Goal: Task Accomplishment & Management: Complete application form

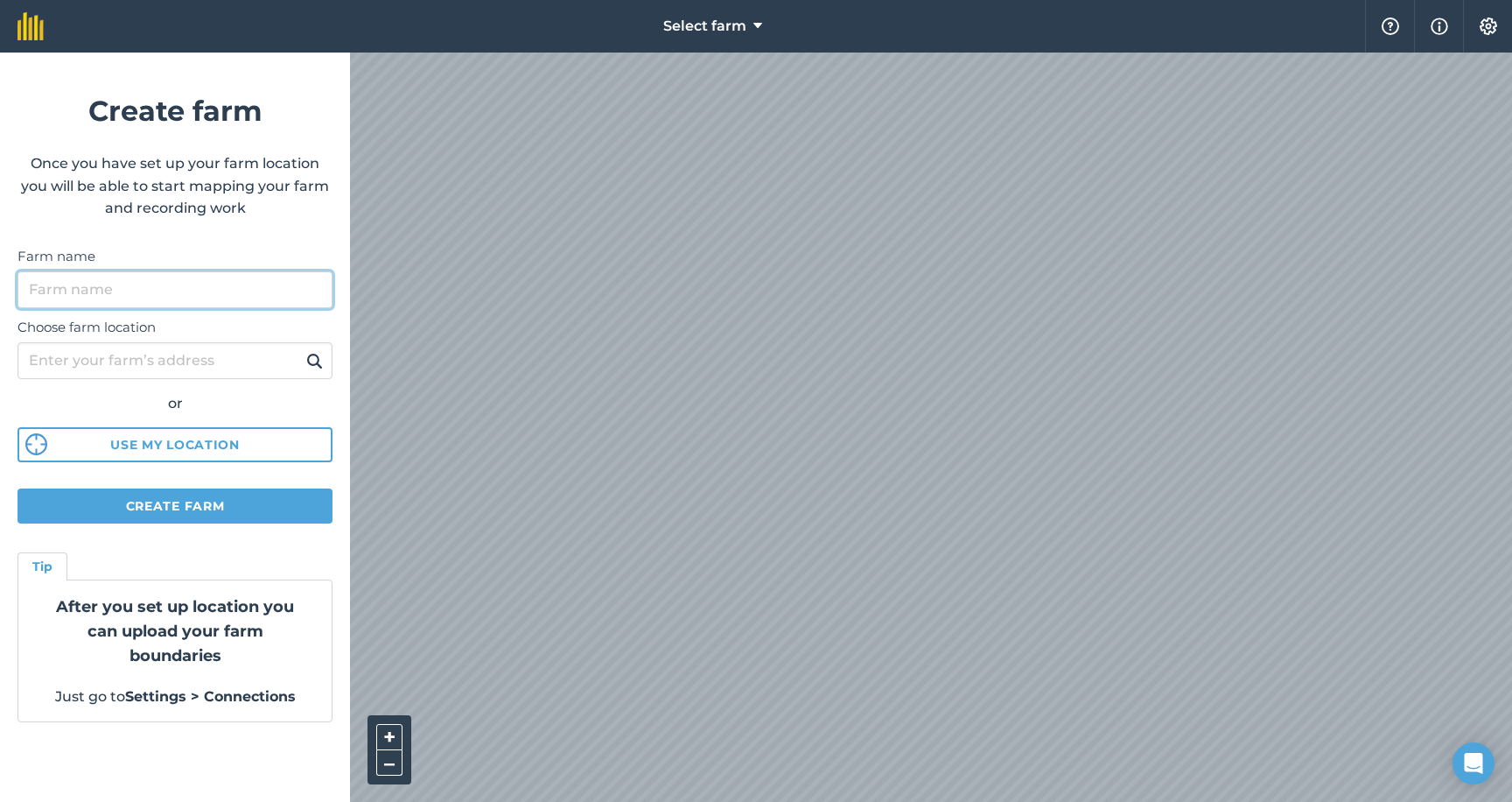
click at [90, 294] on input "Farm name" at bounding box center [174, 290] width 315 height 37
type input "K"
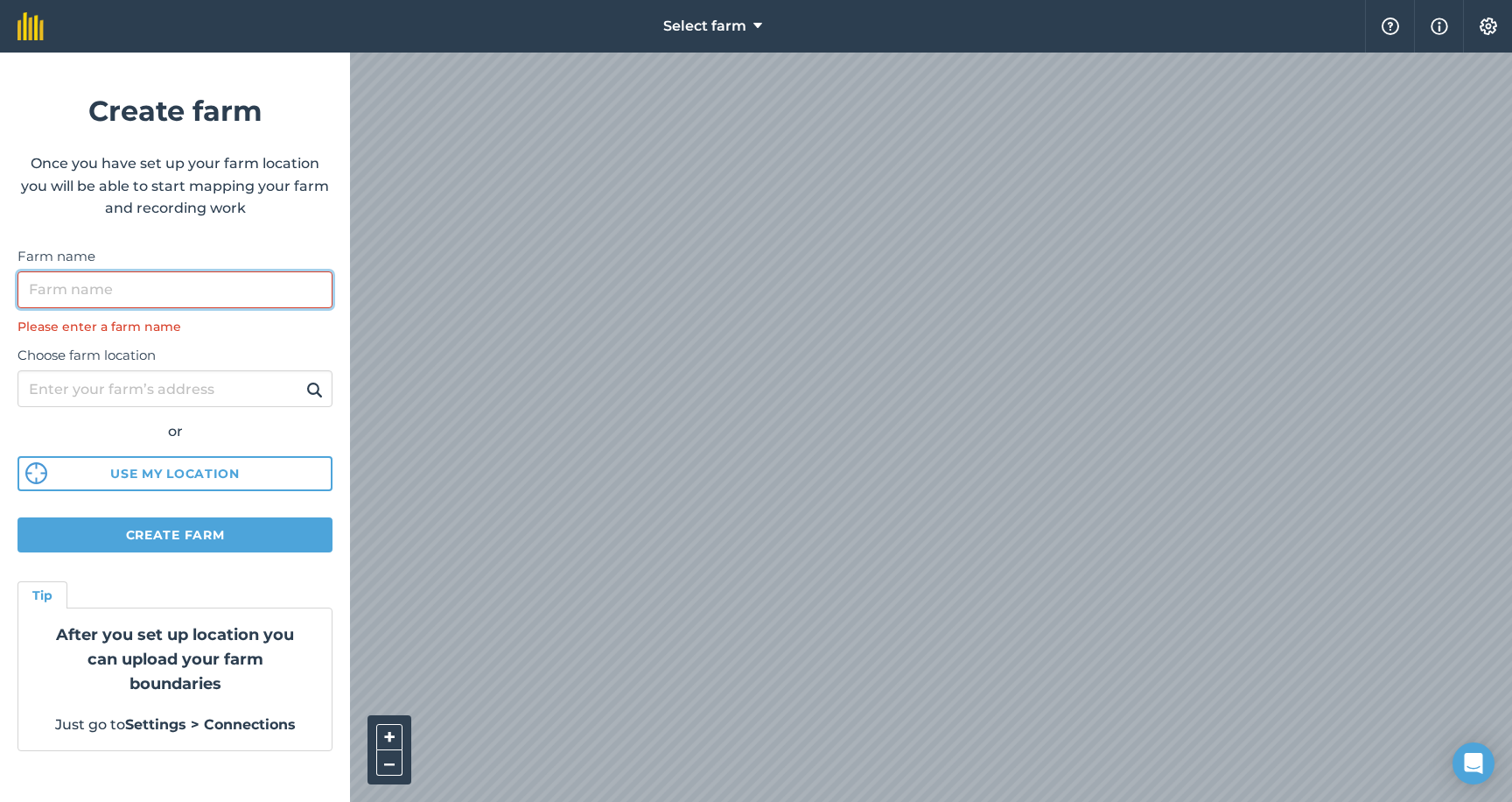
paste input "Sunny Acres Farm"
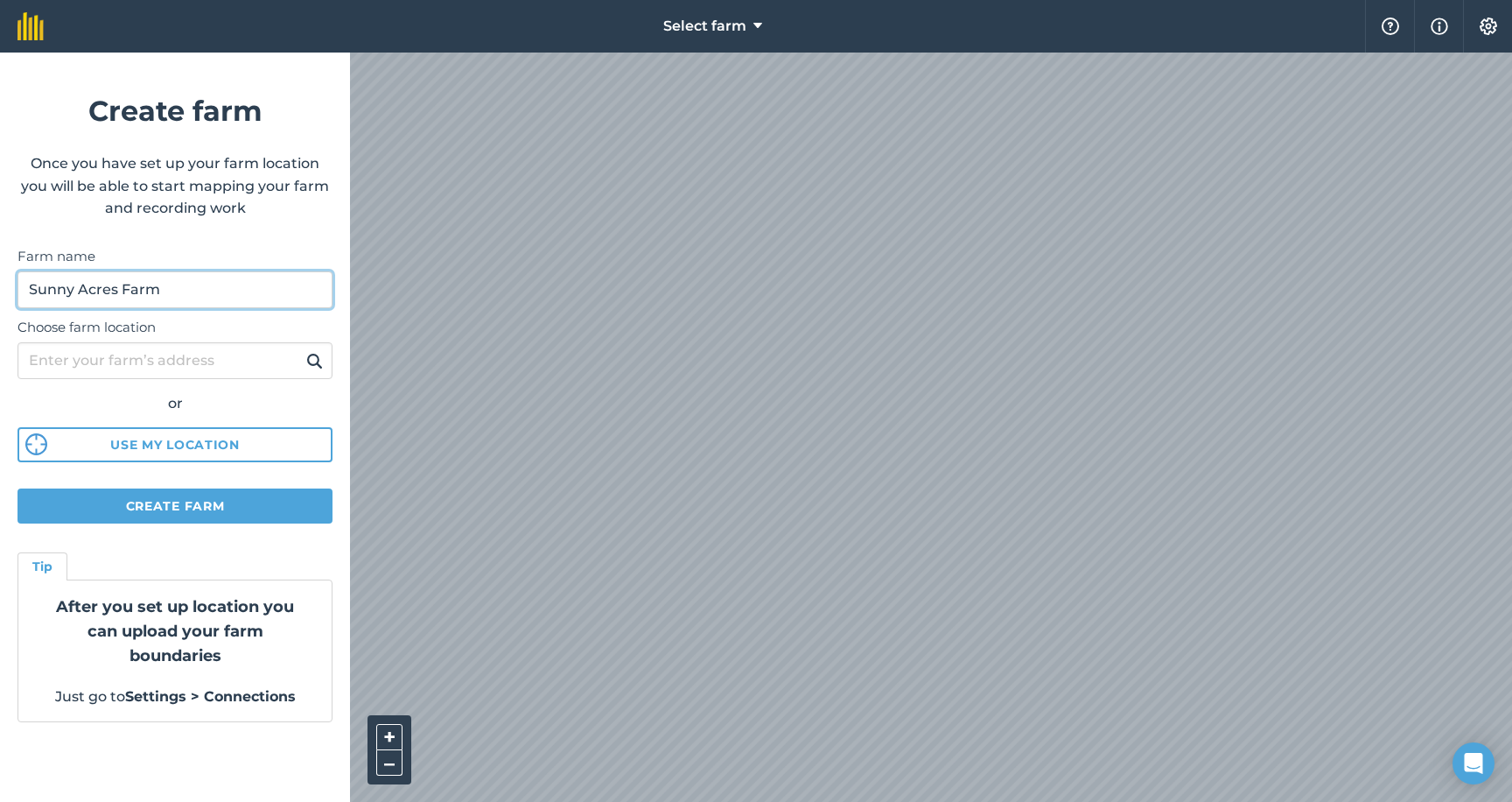
type input "Sunny Acres Farm"
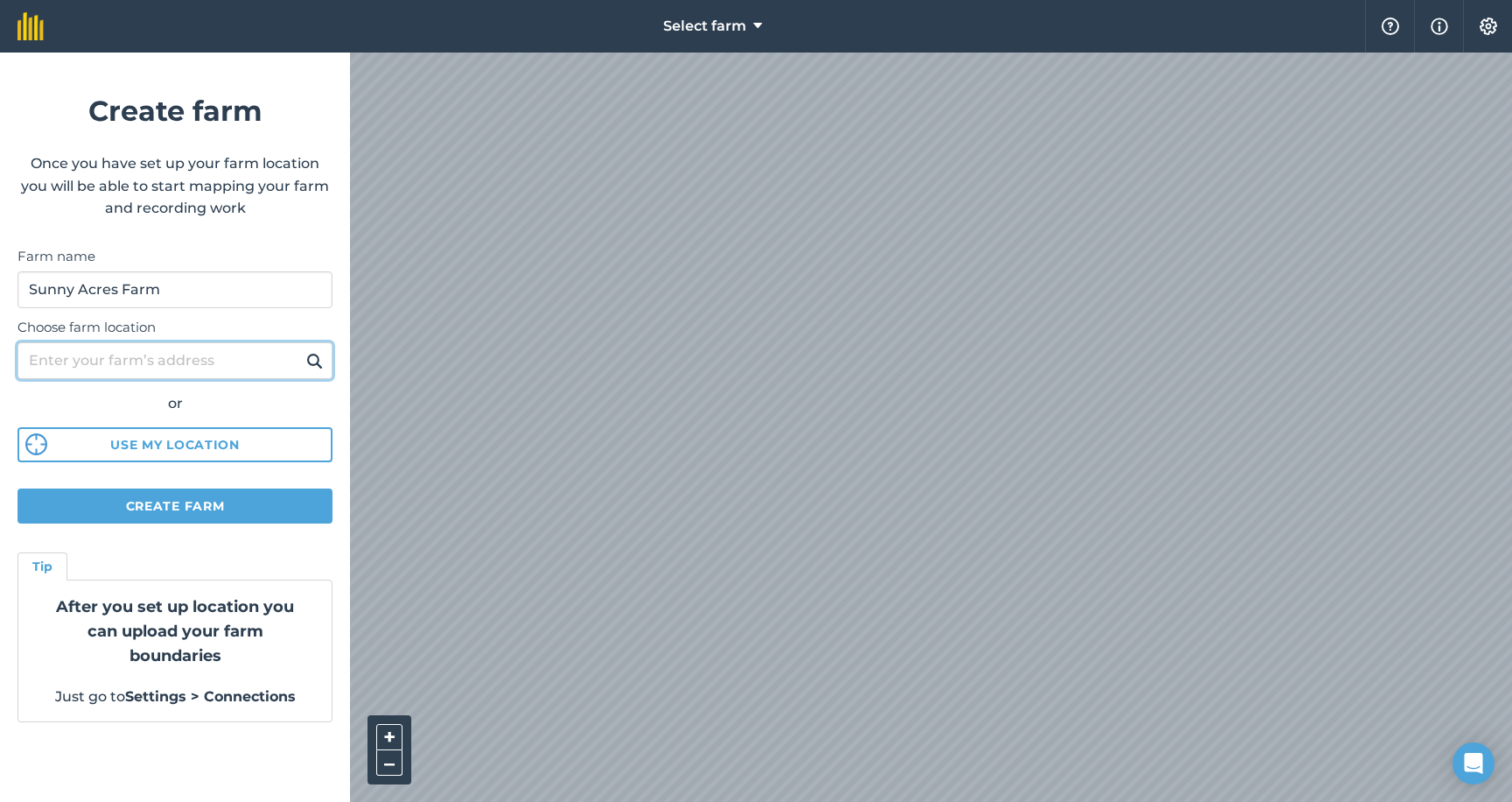
click at [149, 367] on input "Choose farm location" at bounding box center [174, 360] width 315 height 37
paste input "[STREET_ADDRESS]"
paste input "[GEOGRAPHIC_DATA]"
type input "[STREET_ADDRESS]"
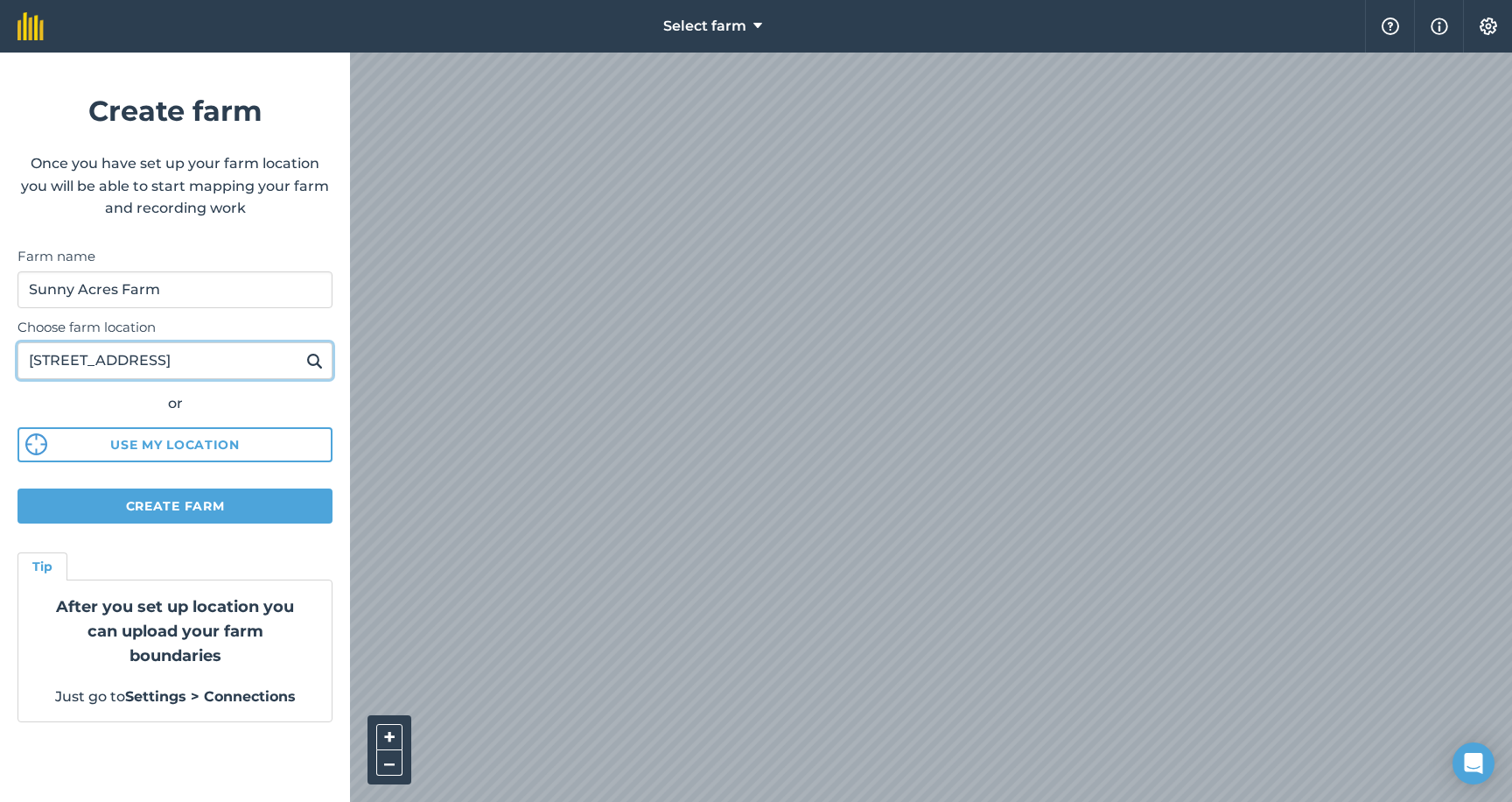
click at [301, 349] on button at bounding box center [315, 360] width 27 height 23
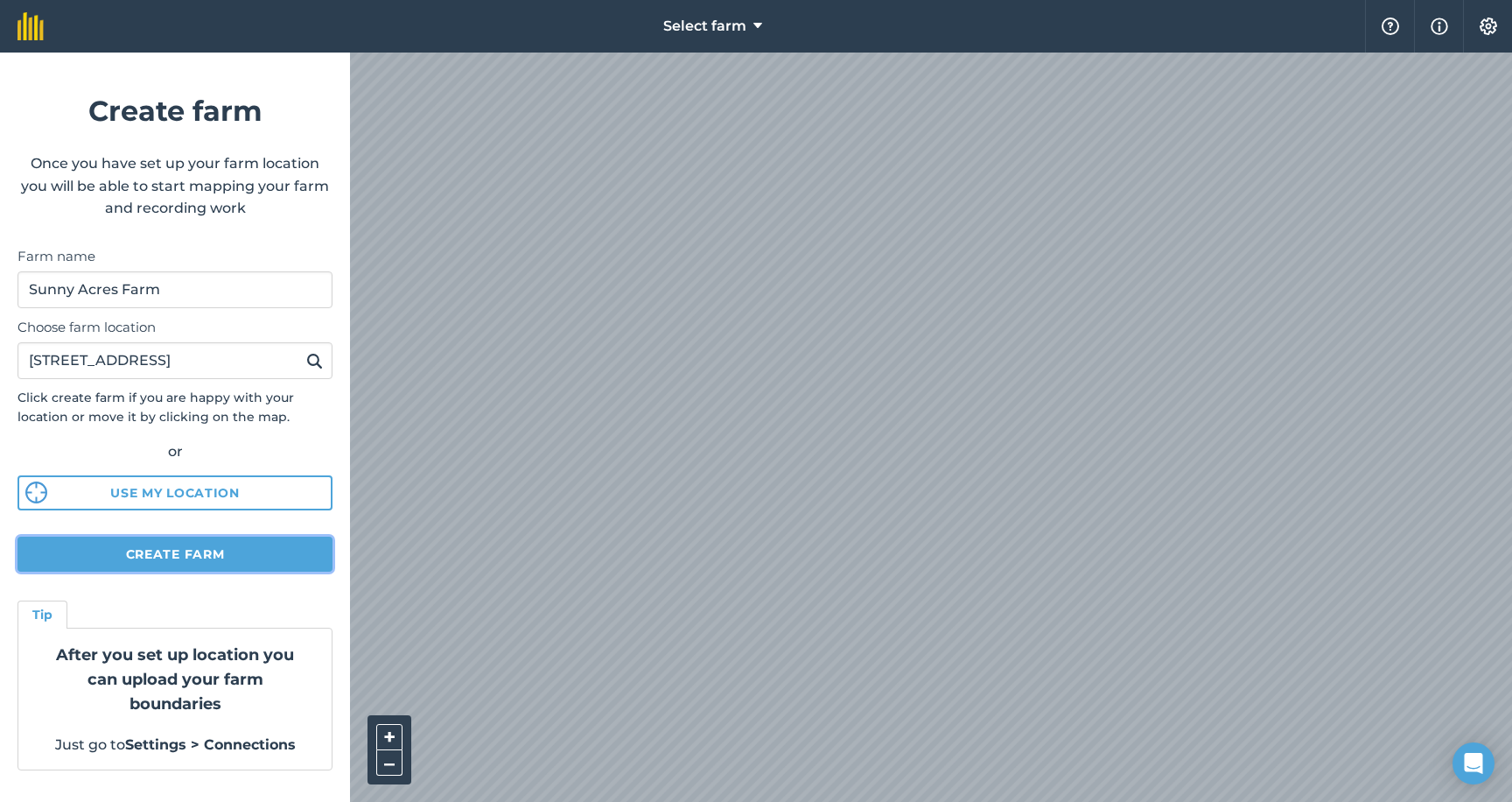
scroll to position [0, 0]
click at [199, 554] on button "Create farm" at bounding box center [174, 554] width 315 height 35
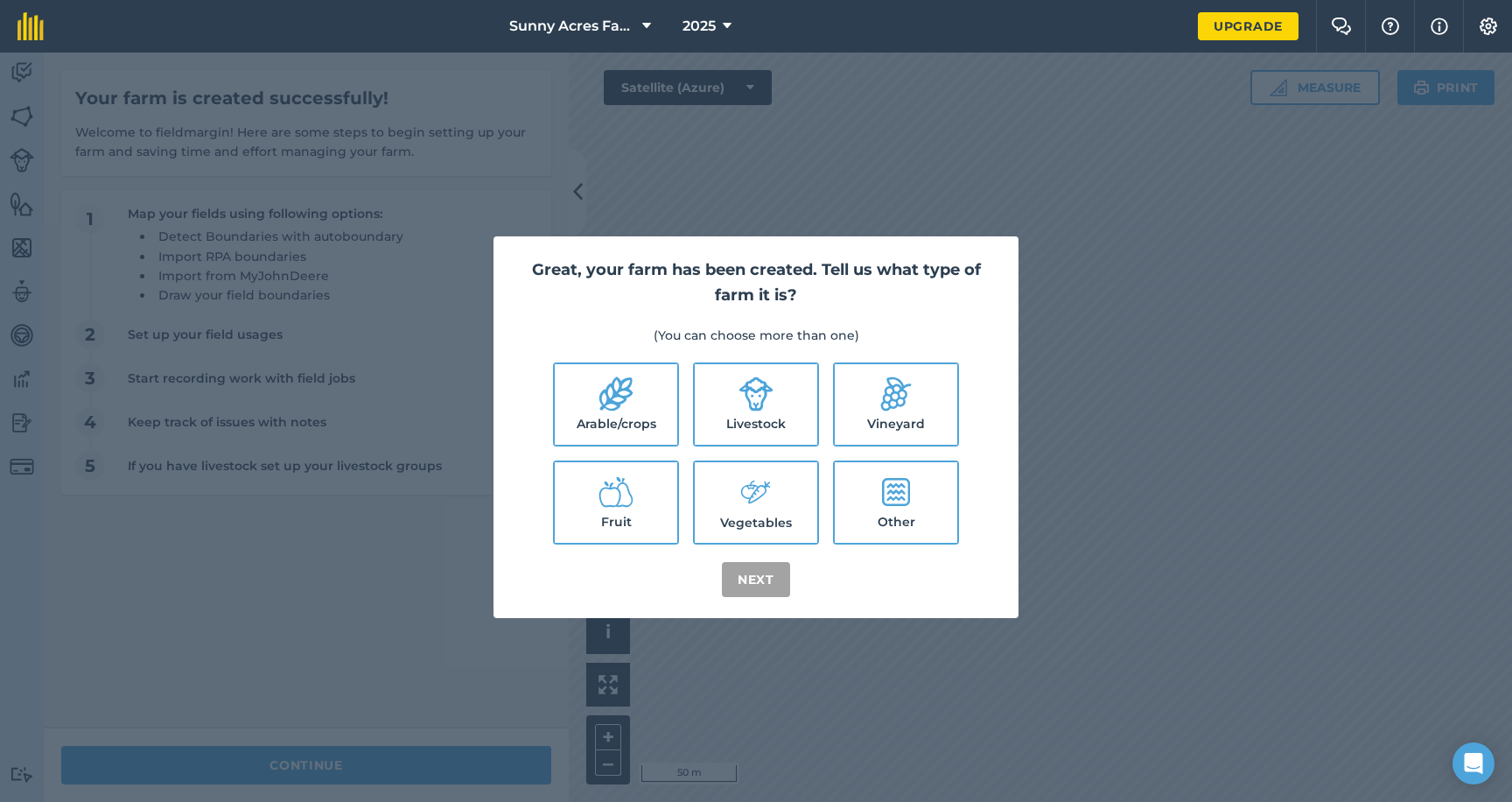
click at [763, 506] on icon at bounding box center [756, 493] width 35 height 38
checkbox input "true"
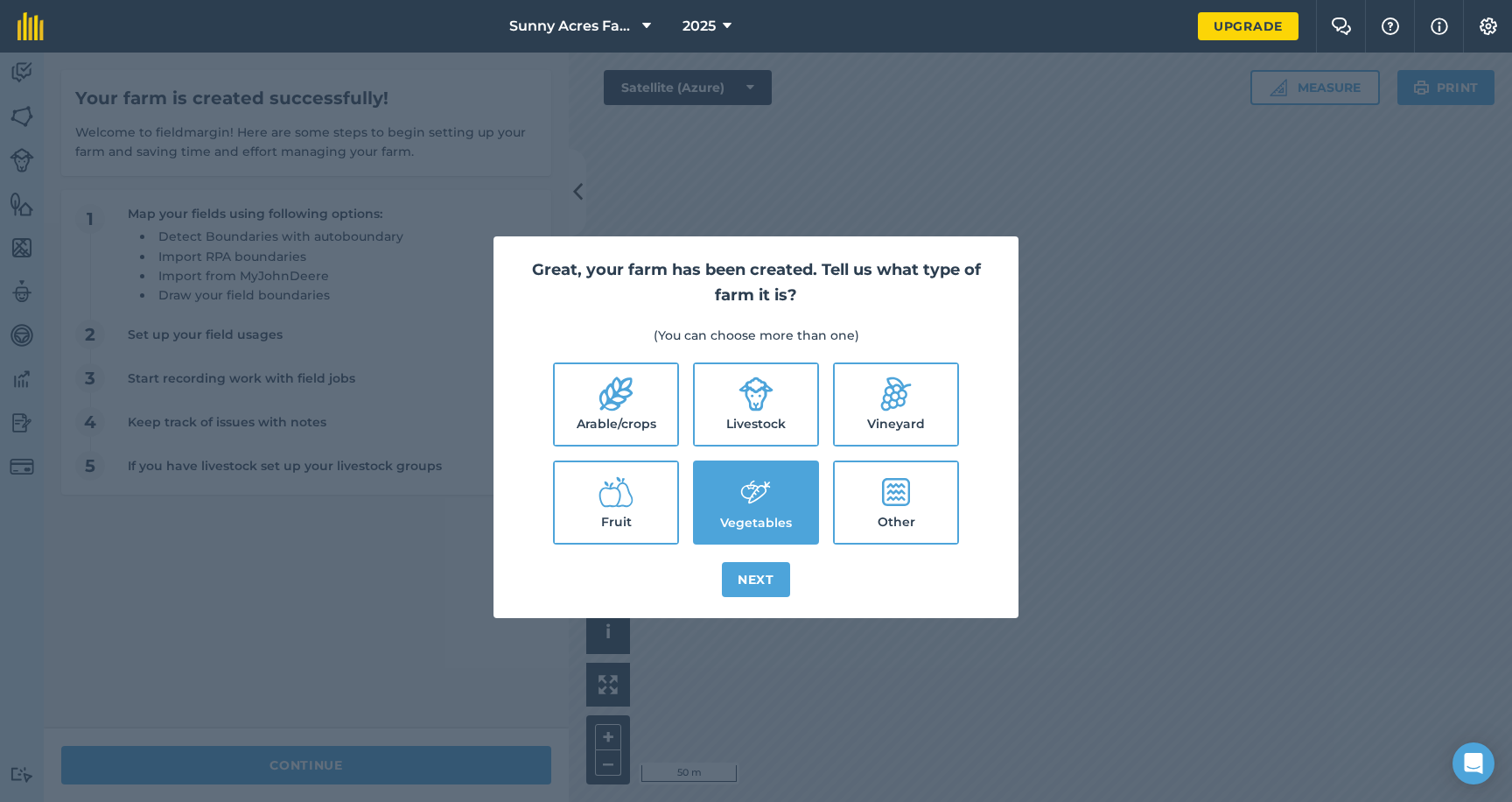
click at [909, 388] on icon at bounding box center [895, 393] width 35 height 35
checkbox input "true"
click at [612, 502] on icon at bounding box center [616, 492] width 35 height 35
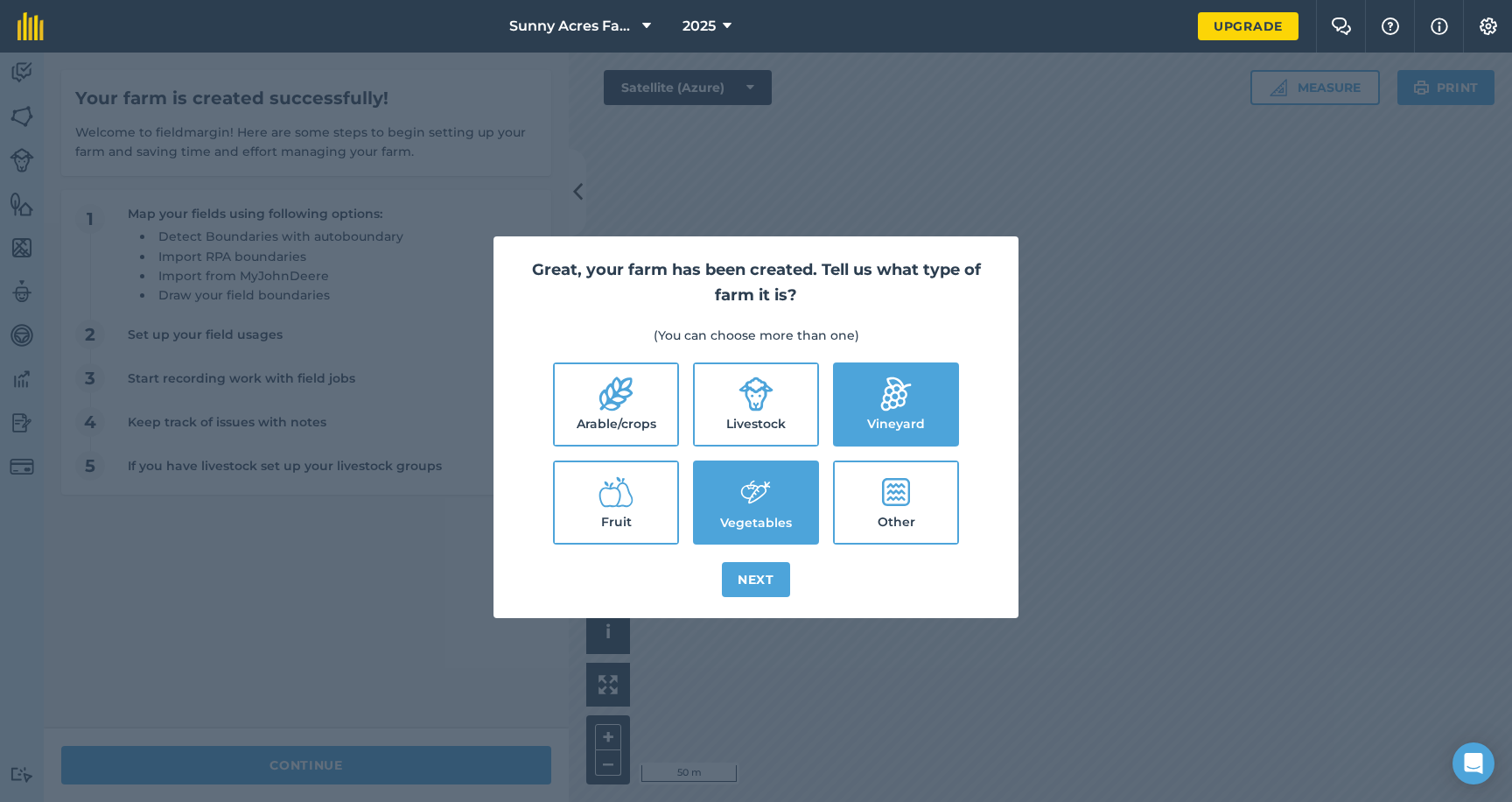
checkbox input "true"
click at [781, 509] on label "Vegetables" at bounding box center [756, 502] width 123 height 80
checkbox input "false"
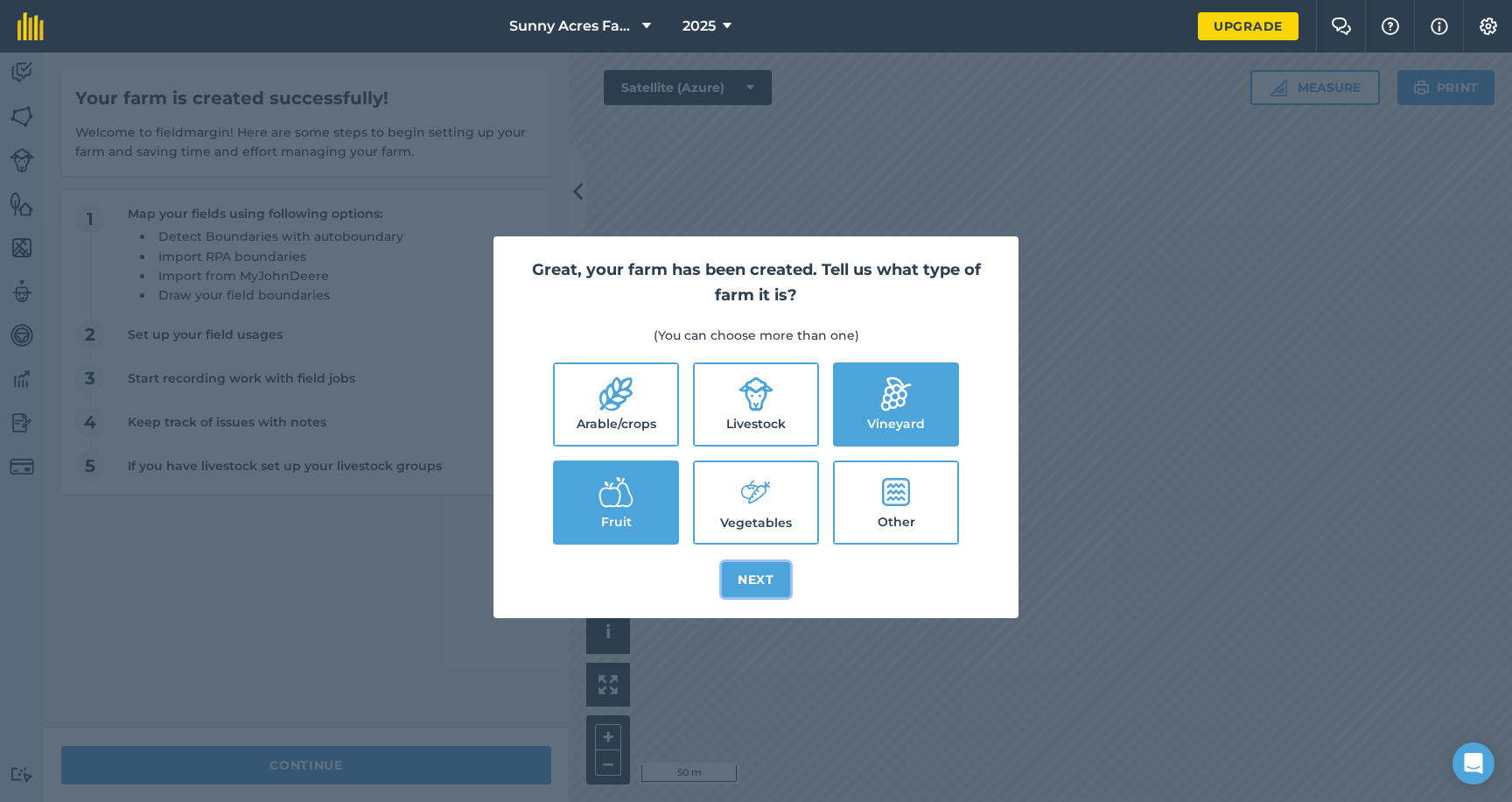
click at [764, 581] on button "Next" at bounding box center [756, 579] width 69 height 35
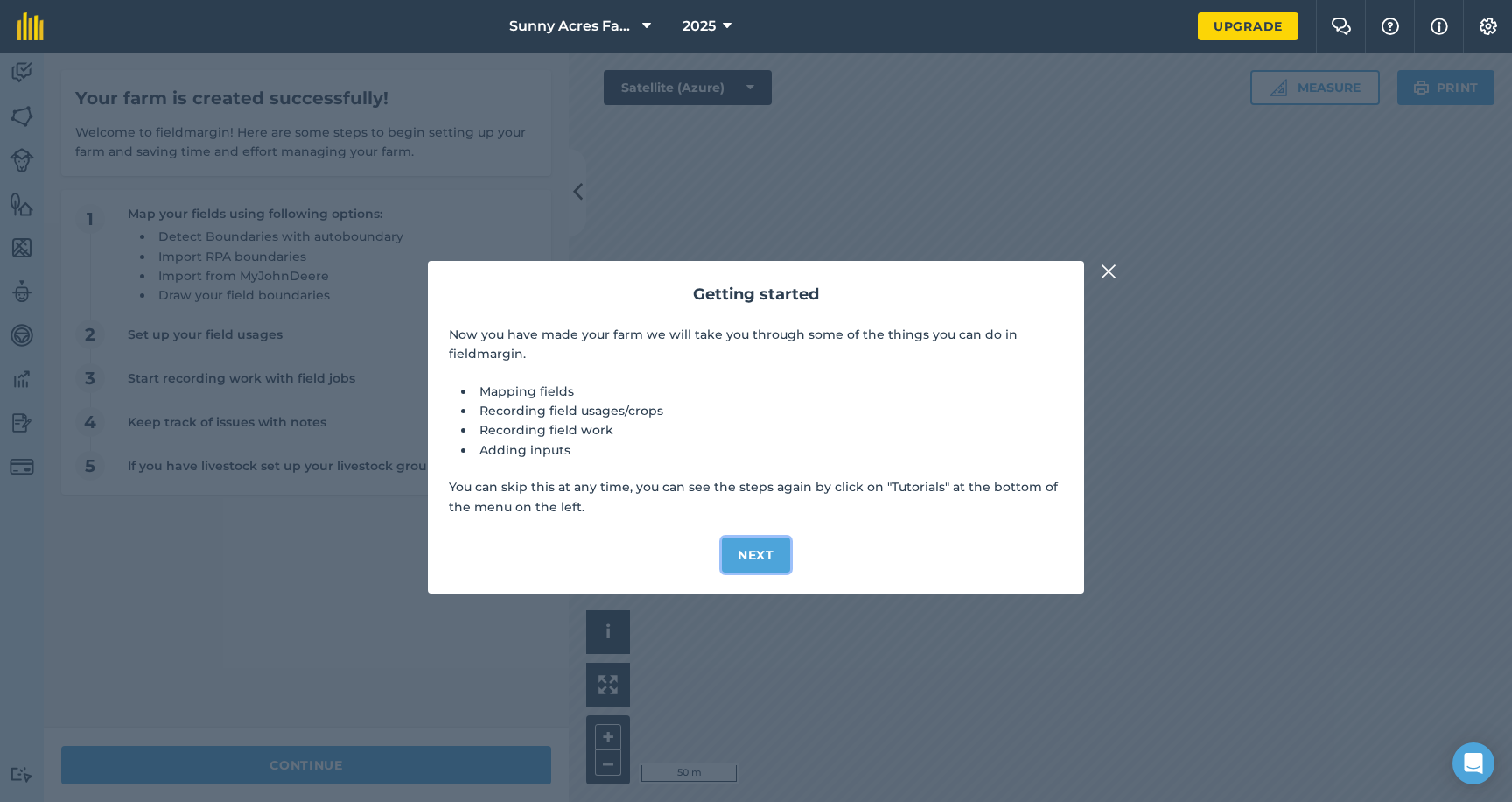
click at [755, 557] on button "Next" at bounding box center [756, 555] width 69 height 35
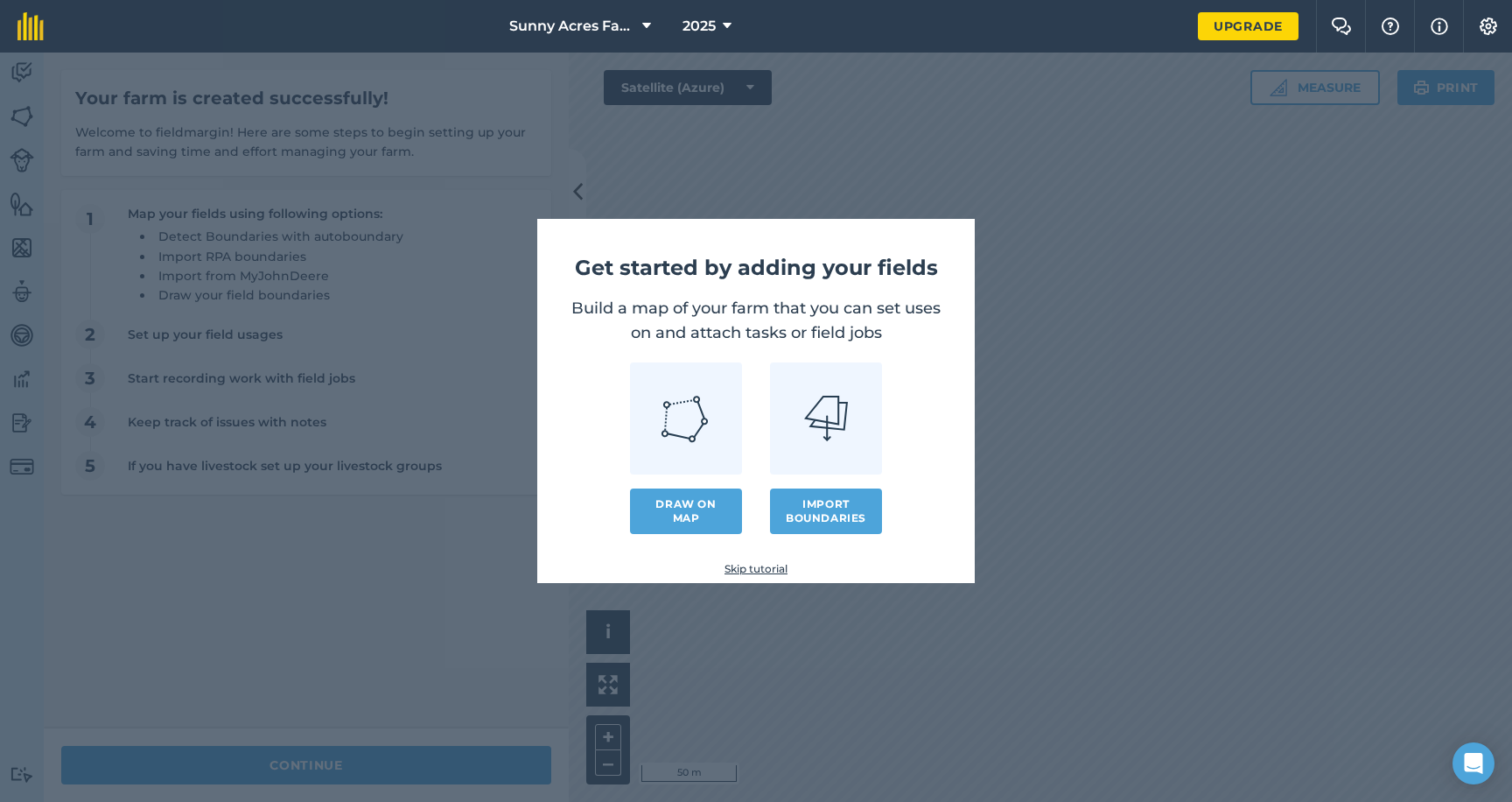
click at [765, 565] on link "Skip tutorial" at bounding box center [756, 569] width 381 height 14
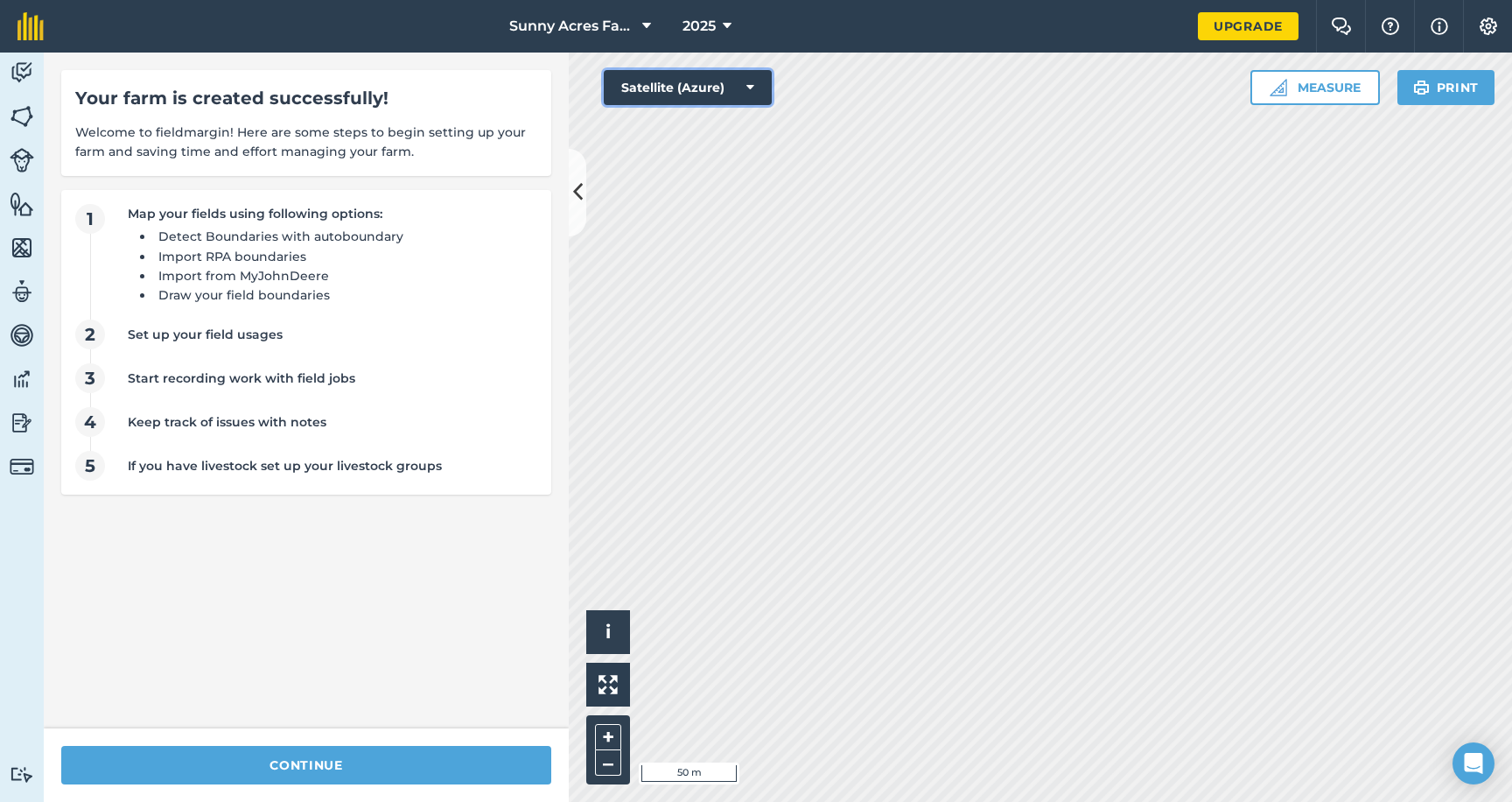
click at [727, 97] on button "Satellite (Azure)" at bounding box center [687, 88] width 168 height 35
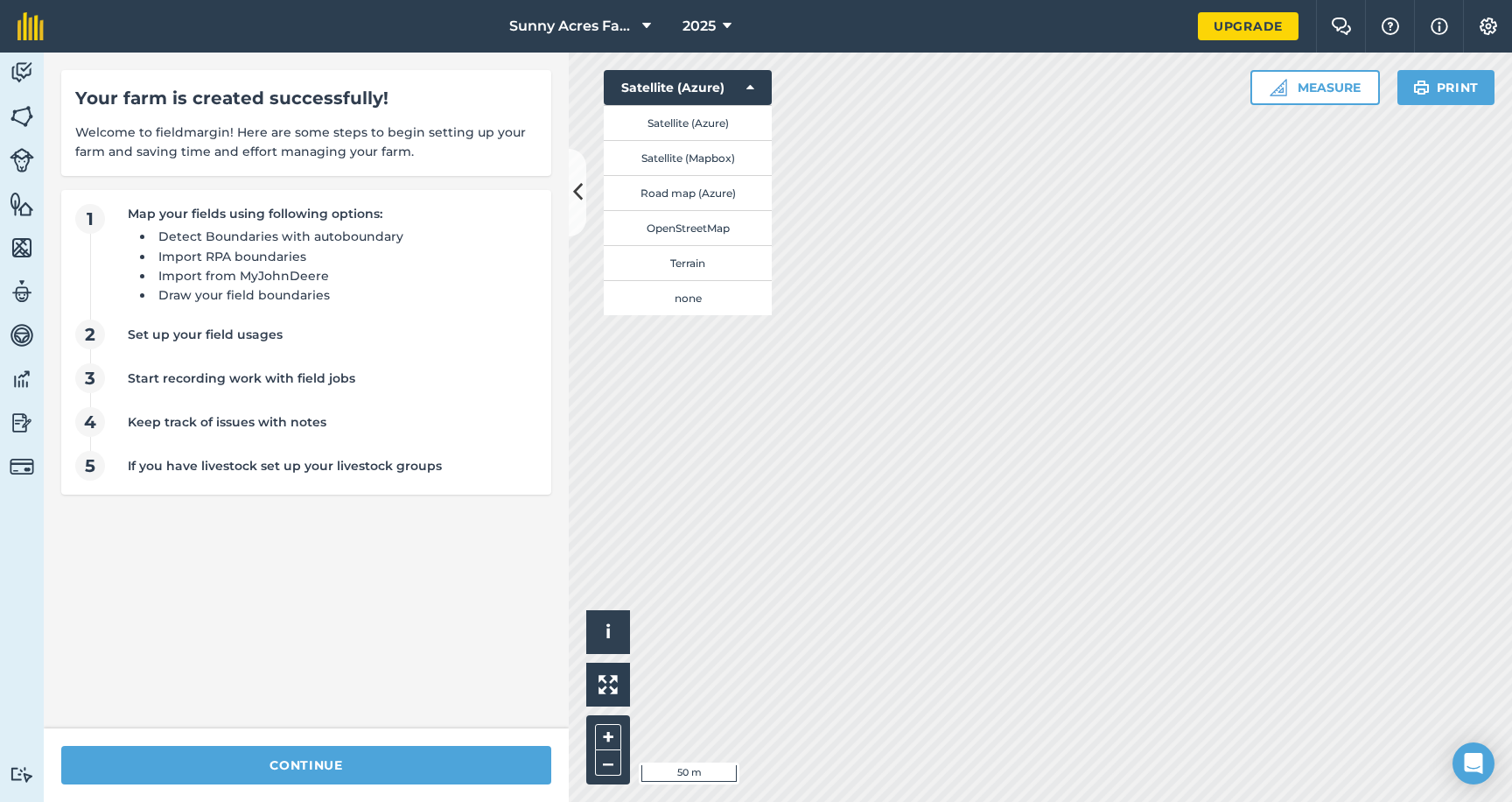
click at [394, 555] on div "Your farm is created successfully! Welcome to fieldmargin! Here are some steps …" at bounding box center [307, 390] width 525 height 676
click at [747, 94] on icon at bounding box center [750, 87] width 8 height 17
